Goal: Information Seeking & Learning: Check status

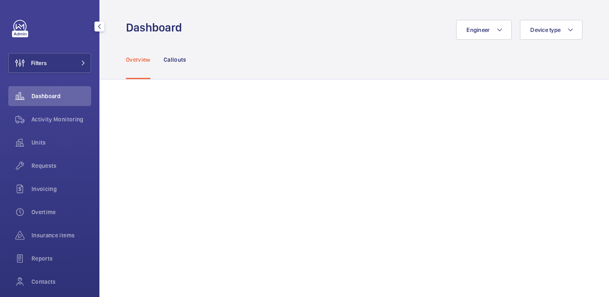
scroll to position [58, 0]
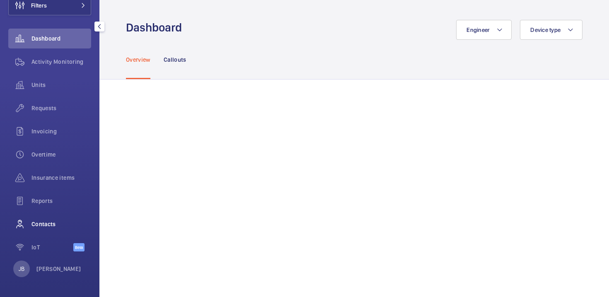
click at [44, 225] on span "Contacts" at bounding box center [61, 224] width 60 height 8
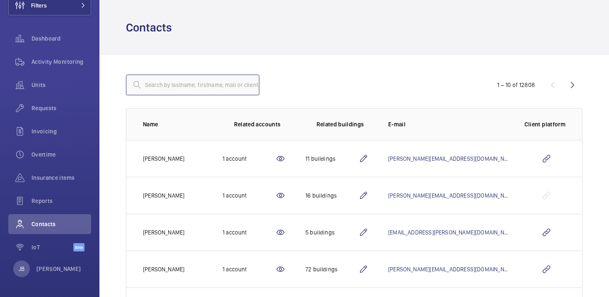
click at [187, 80] on input "text" at bounding box center [192, 85] width 133 height 21
type input "p"
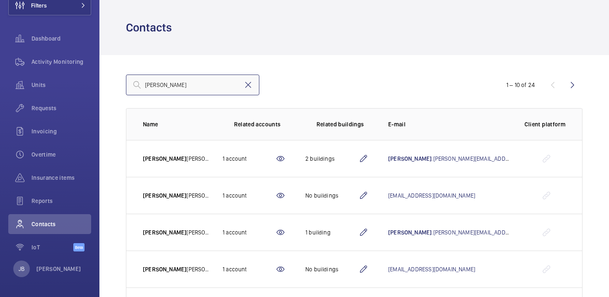
type input "stephen"
click at [250, 87] on mat-icon at bounding box center [248, 85] width 10 height 10
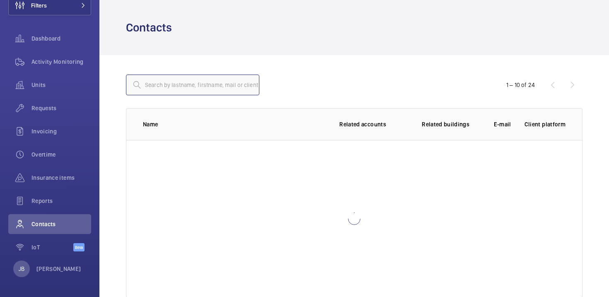
click at [208, 88] on input "text" at bounding box center [192, 85] width 133 height 21
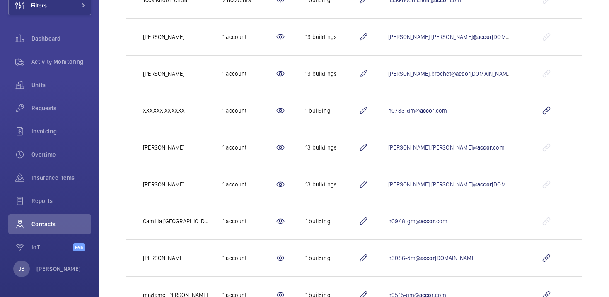
scroll to position [232, 0]
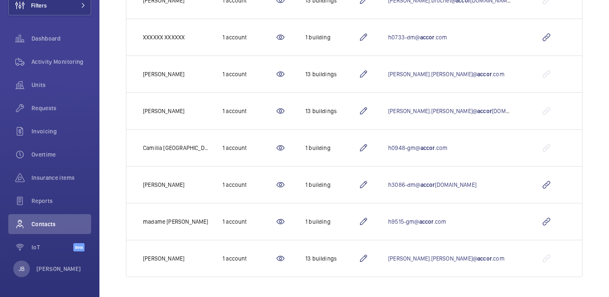
type input "accor"
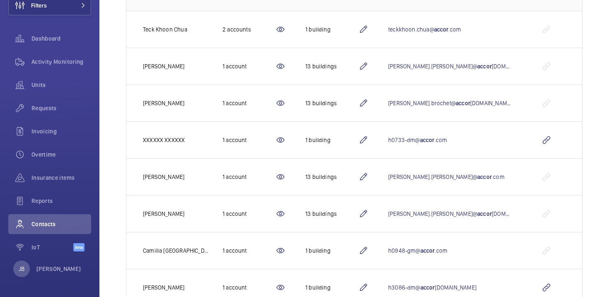
scroll to position [0, 0]
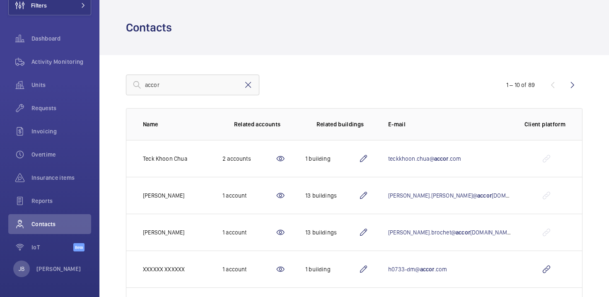
click at [250, 88] on mat-icon at bounding box center [248, 85] width 10 height 10
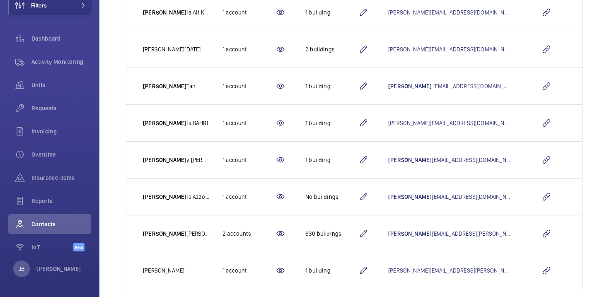
scroll to position [232, 0]
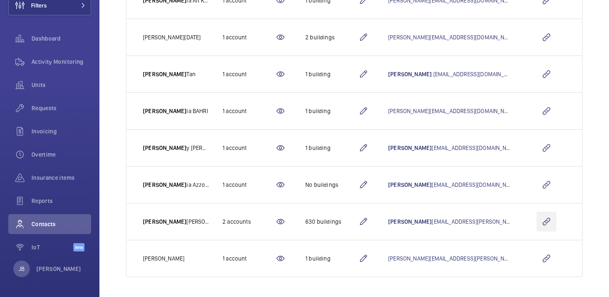
type input "sam"
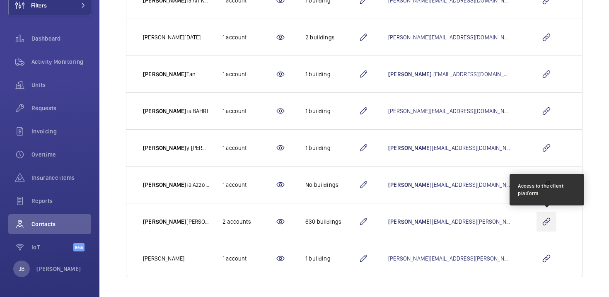
click at [547, 226] on wm-front-icon-button at bounding box center [546, 222] width 20 height 20
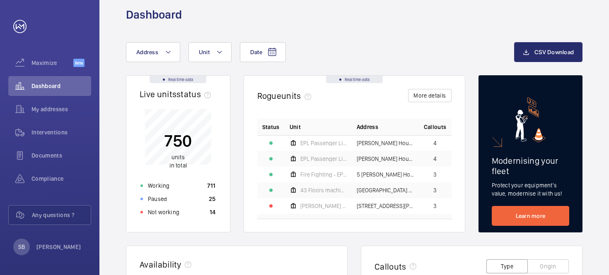
scroll to position [10, 0]
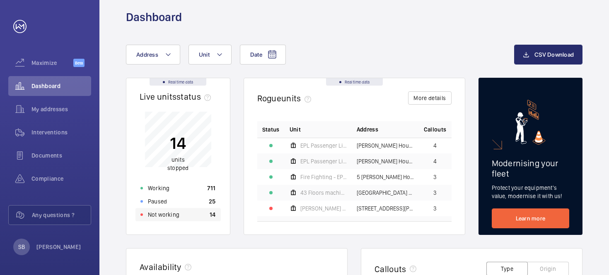
click at [181, 212] on div "Not working 14" at bounding box center [177, 214] width 85 height 13
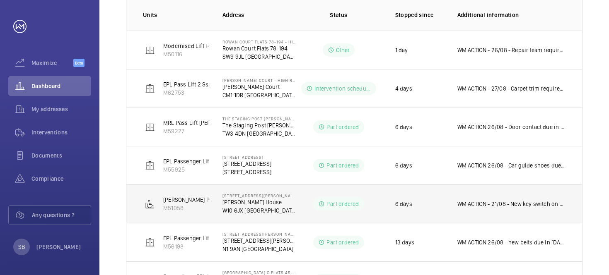
scroll to position [142, 0]
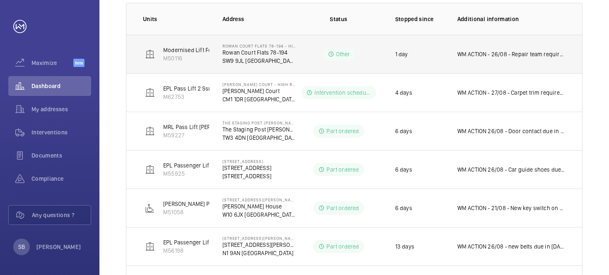
click at [526, 59] on td "WM ACTION - 26/08 - Repair team required and new linchpin required to be ordere…" at bounding box center [513, 54] width 138 height 39
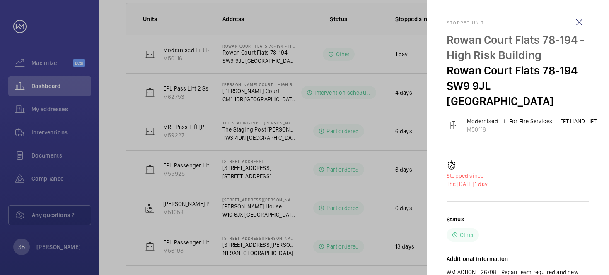
scroll to position [40, 0]
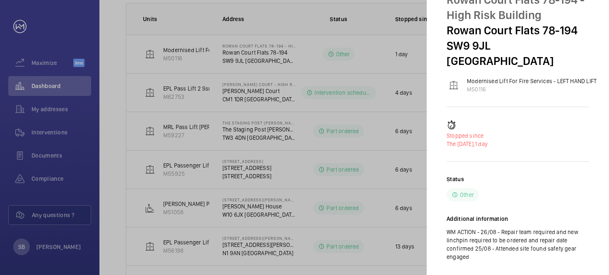
click at [361, 80] on div at bounding box center [304, 137] width 609 height 275
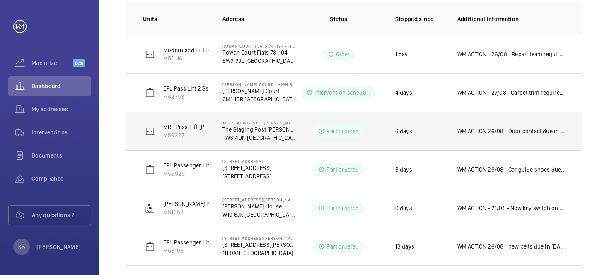
click at [525, 133] on p "WM ACTION 26/08 - Door contact due in [DATE] - Part on order ETA TBC. WM ACTION…" at bounding box center [511, 131] width 108 height 8
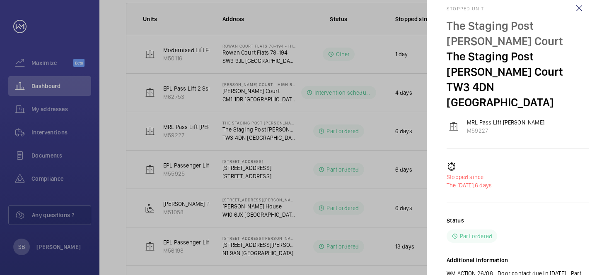
scroll to position [6, 0]
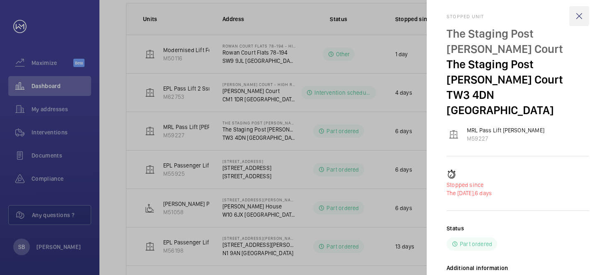
click at [576, 19] on wm-front-icon-button at bounding box center [579, 16] width 20 height 20
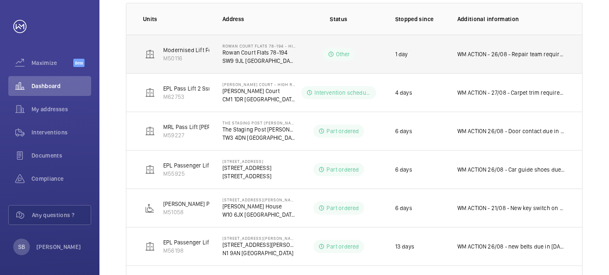
scroll to position [0, 0]
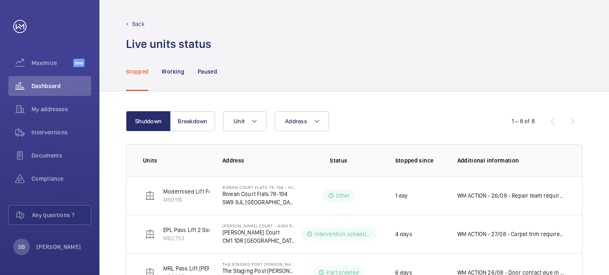
click at [130, 21] on div "Back" at bounding box center [354, 24] width 456 height 8
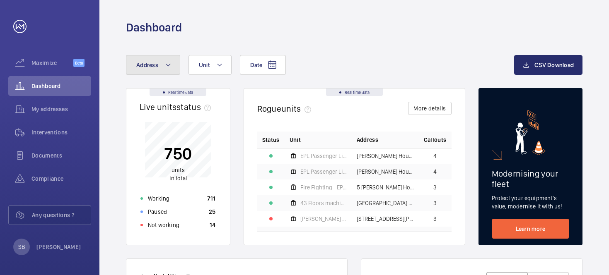
click at [170, 64] on mat-icon at bounding box center [168, 65] width 7 height 10
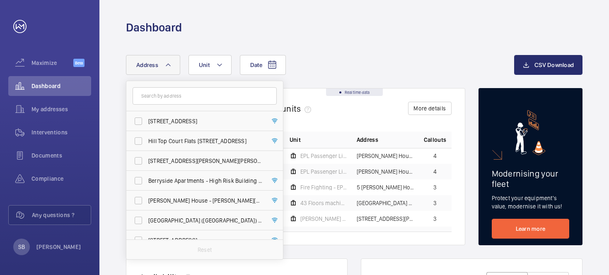
scroll to position [244, 0]
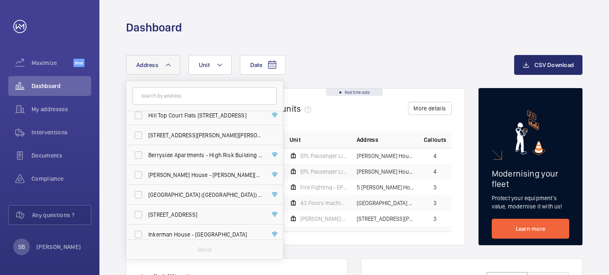
click at [163, 62] on button "Address" at bounding box center [153, 65] width 54 height 20
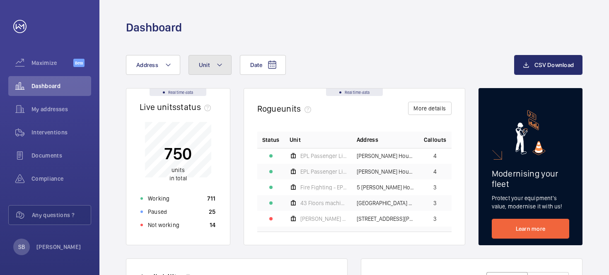
click at [210, 65] on button "Unit" at bounding box center [209, 65] width 43 height 20
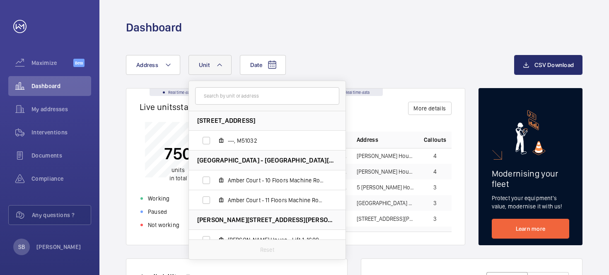
scroll to position [0, 0]
click at [227, 61] on button "Unit" at bounding box center [209, 65] width 43 height 20
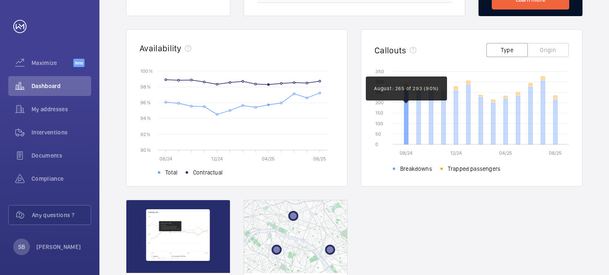
scroll to position [230, 0]
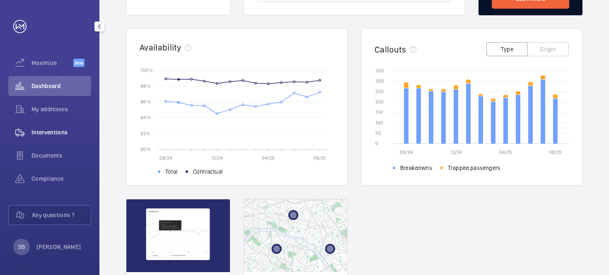
click at [45, 126] on div "Interventions" at bounding box center [49, 133] width 83 height 20
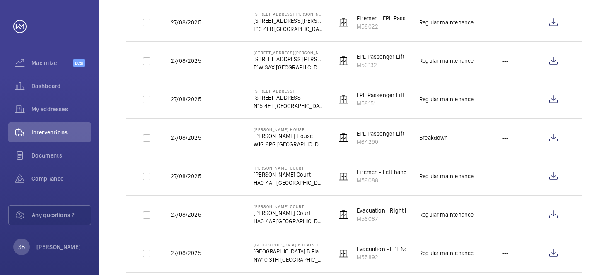
scroll to position [206, 0]
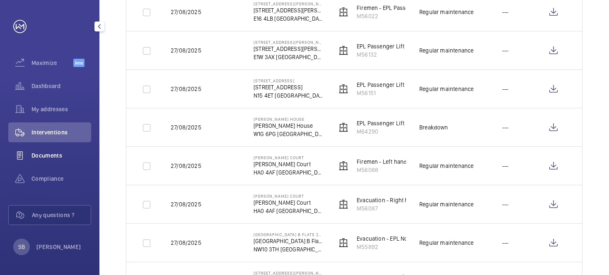
click at [42, 162] on div "Documents" at bounding box center [49, 156] width 83 height 20
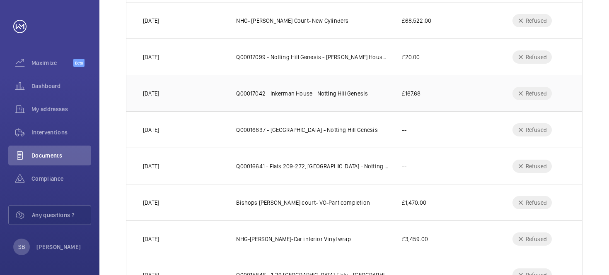
scroll to position [269, 0]
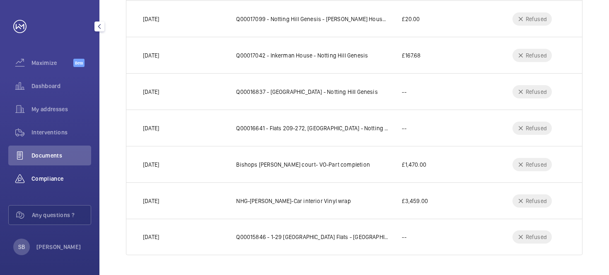
click at [36, 180] on span "Compliance" at bounding box center [61, 179] width 60 height 8
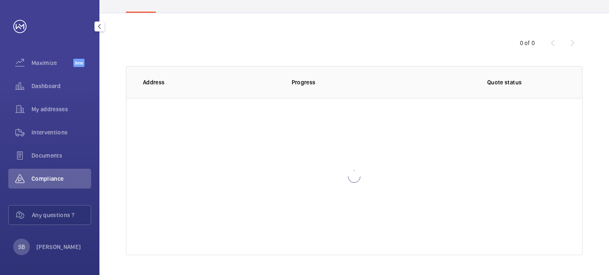
scroll to position [62, 0]
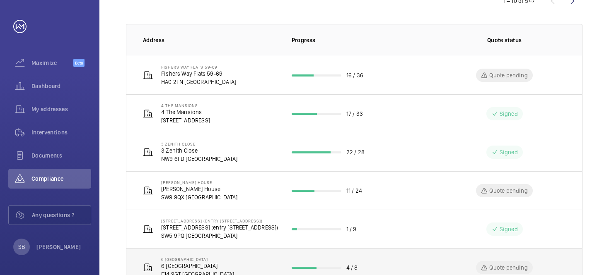
scroll to position [104, 0]
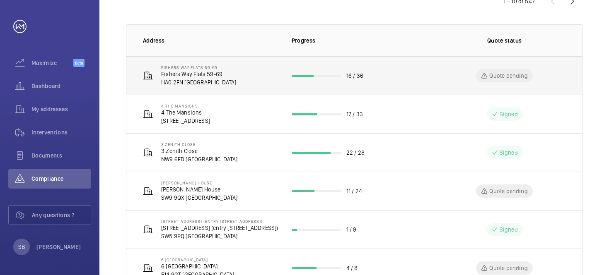
click at [188, 80] on p "HA0 2FN [GEOGRAPHIC_DATA]" at bounding box center [198, 82] width 75 height 8
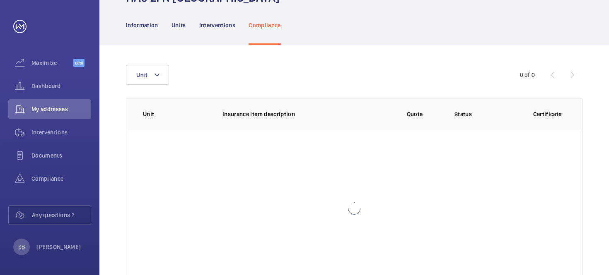
scroll to position [94, 0]
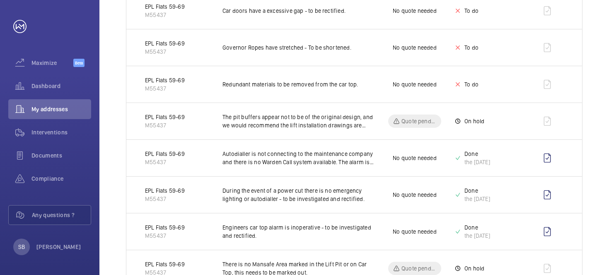
scroll to position [237, 0]
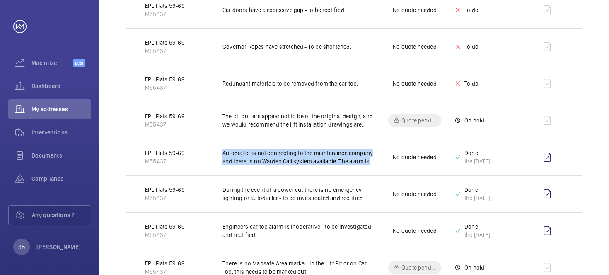
drag, startPoint x: 217, startPoint y: 151, endPoint x: 370, endPoint y: 164, distance: 153.4
click at [370, 164] on td "Autodialler is not connecting to the maintenance company and there is no Warden…" at bounding box center [292, 157] width 166 height 37
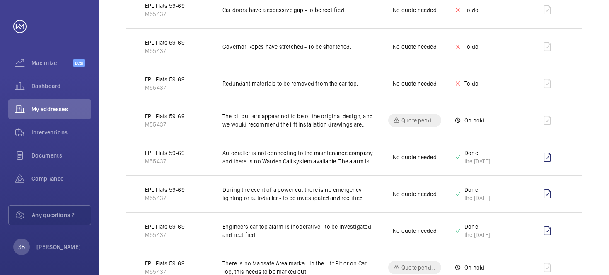
click at [431, 158] on p "No quote needed" at bounding box center [415, 157] width 44 height 8
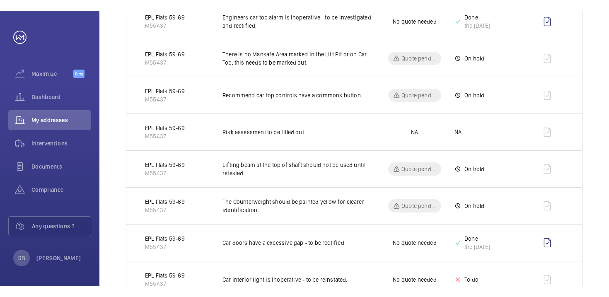
scroll to position [460, 0]
